Goal: Subscribe to service/newsletter

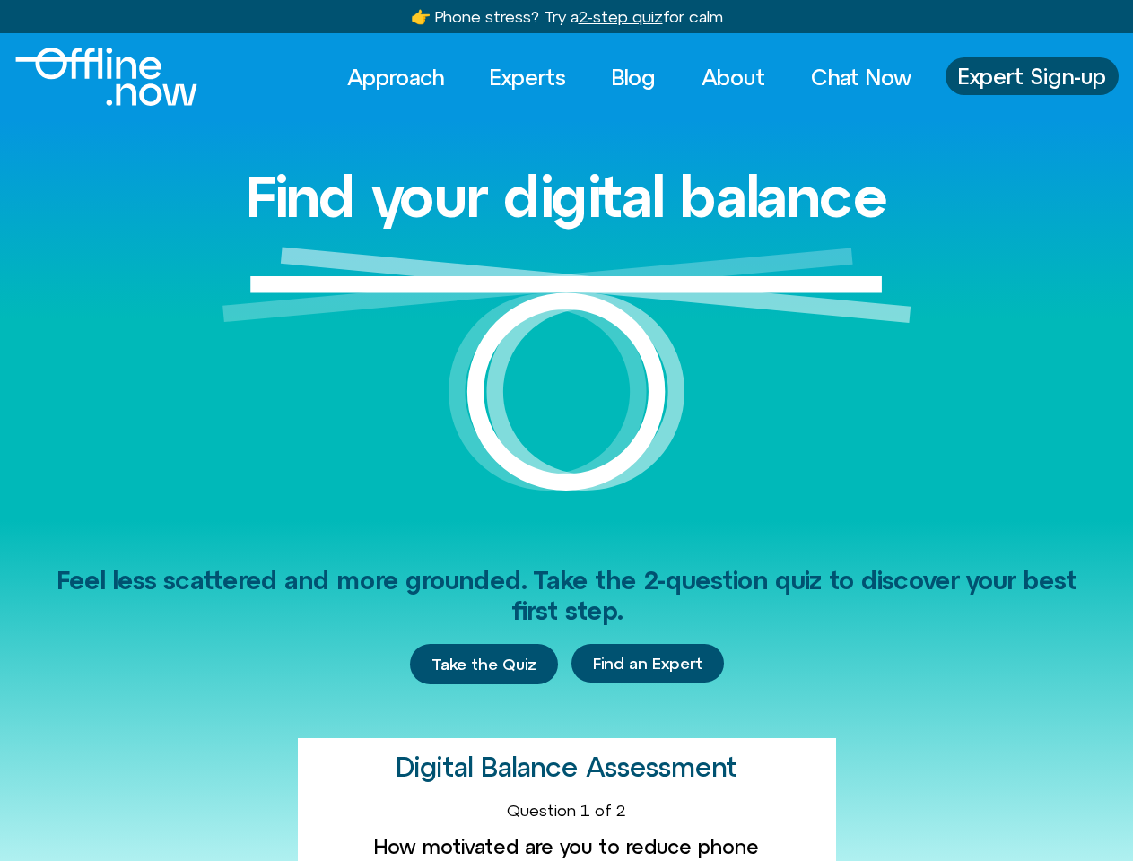
click at [566, 431] on img at bounding box center [567, 384] width 689 height 274
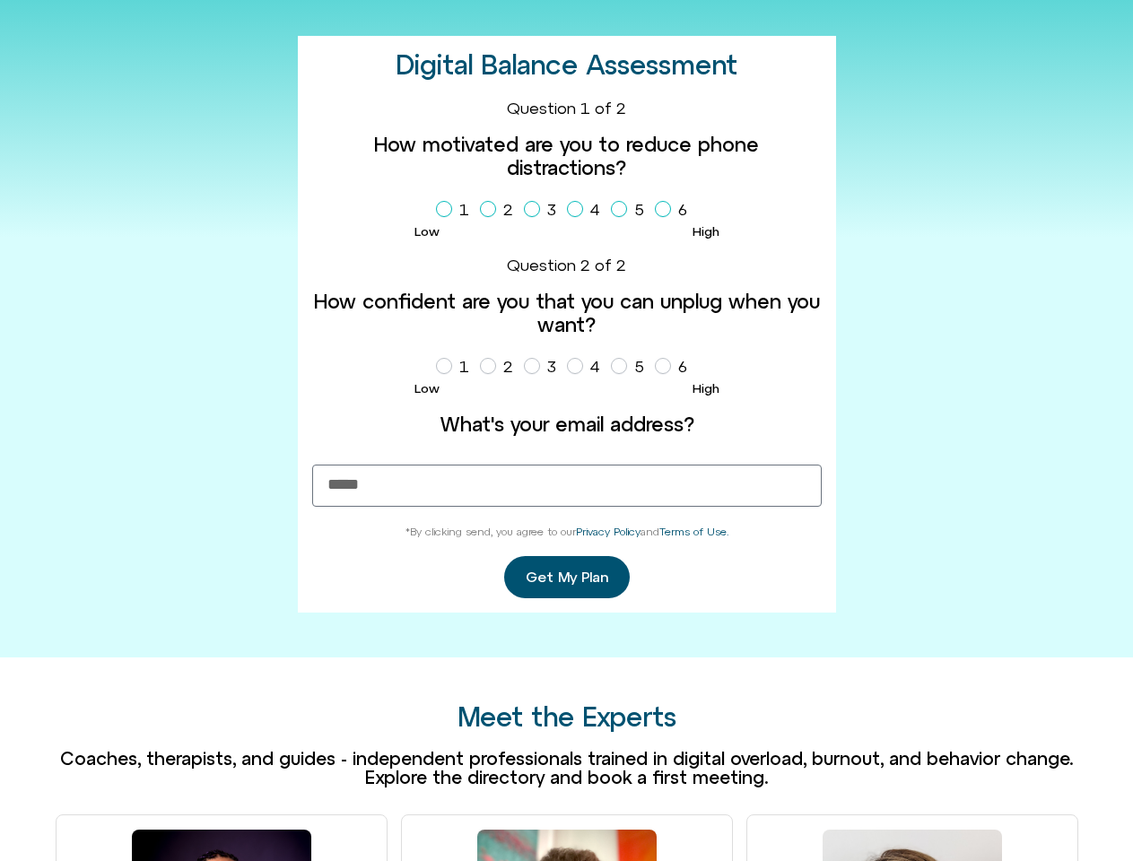
scroll to position [703, 0]
click at [566, 431] on label "What's your email address?" at bounding box center [567, 424] width 510 height 23
click at [566, 465] on input "What's your email address?" at bounding box center [567, 486] width 510 height 42
click at [456, 210] on label "1" at bounding box center [456, 210] width 40 height 31
click at [500, 210] on label "2" at bounding box center [500, 210] width 40 height 31
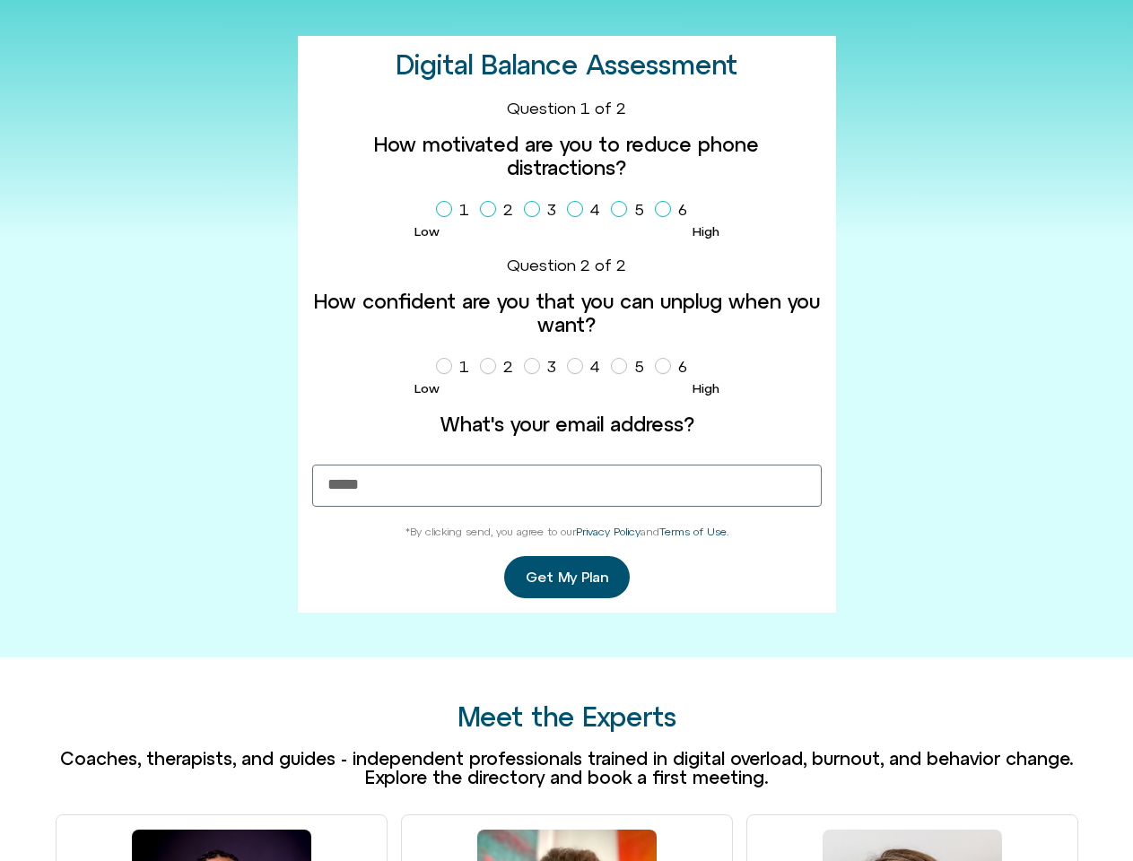
click at [544, 210] on label "3" at bounding box center [543, 210] width 39 height 31
click at [587, 210] on label "4" at bounding box center [587, 210] width 40 height 31
click at [631, 210] on label "5" at bounding box center [631, 210] width 40 height 31
click at [675, 210] on label "6" at bounding box center [674, 210] width 39 height 31
click at [456, 367] on label "1" at bounding box center [456, 367] width 40 height 31
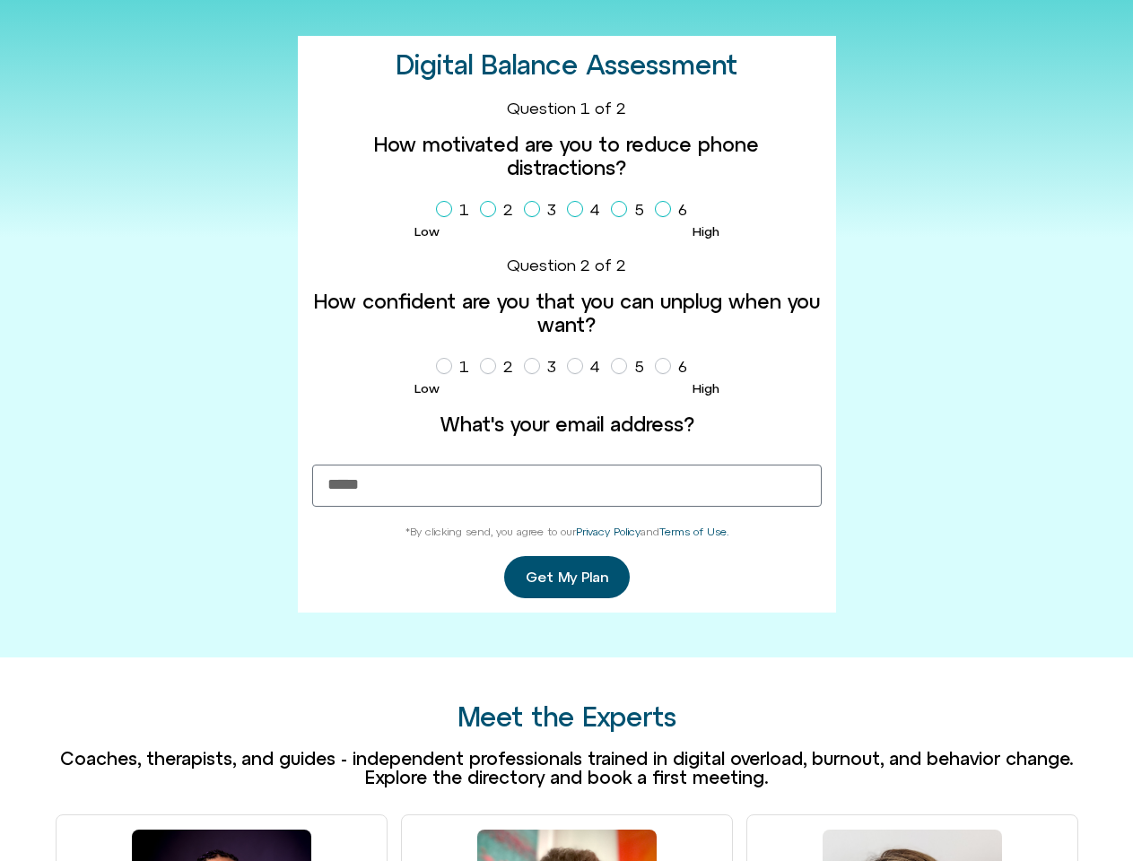
click at [500, 367] on label "2" at bounding box center [500, 367] width 40 height 31
click at [544, 367] on label "3" at bounding box center [543, 367] width 39 height 31
